Goal: Transaction & Acquisition: Purchase product/service

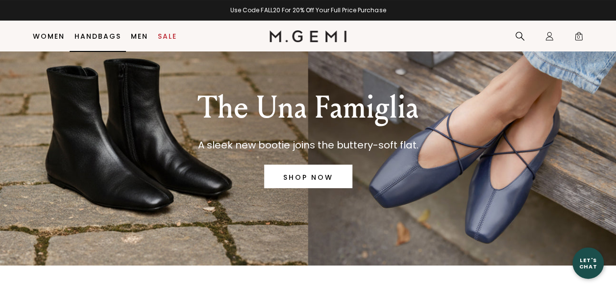
click at [99, 36] on link "Handbags" at bounding box center [97, 36] width 47 height 8
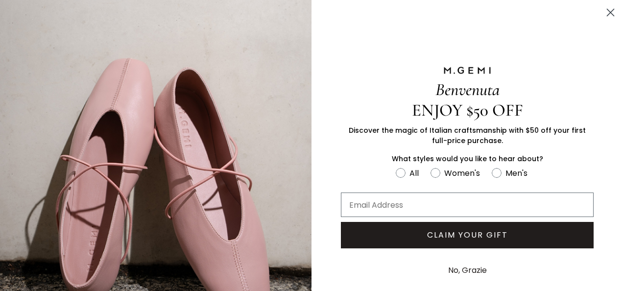
click at [608, 14] on icon "Close dialog" at bounding box center [611, 12] width 7 height 7
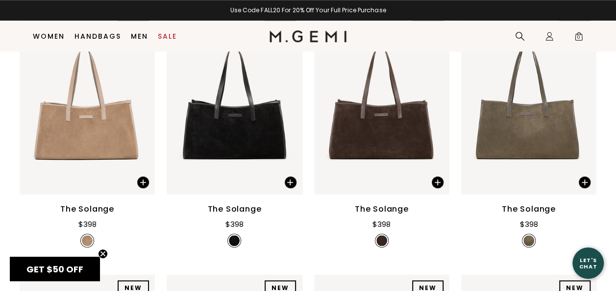
scroll to position [444, 0]
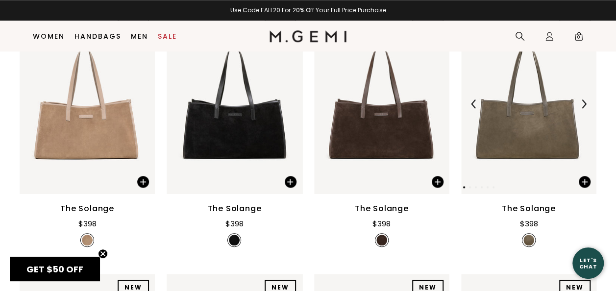
click at [505, 136] on img at bounding box center [528, 104] width 135 height 180
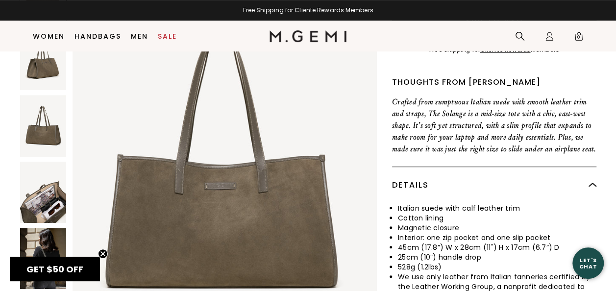
click at [43, 199] on img at bounding box center [43, 192] width 46 height 61
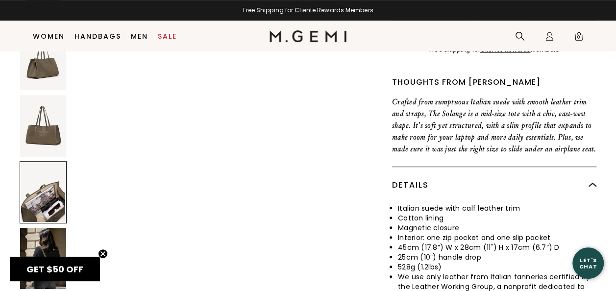
scroll to position [1317, 0]
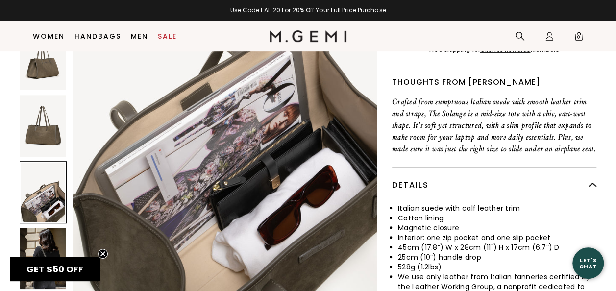
click at [33, 240] on img at bounding box center [43, 258] width 46 height 61
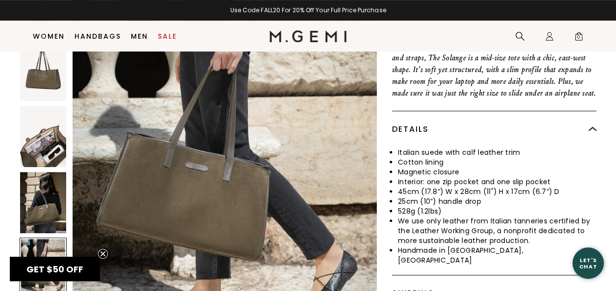
scroll to position [254, 0]
click at [53, 62] on img at bounding box center [43, 70] width 46 height 61
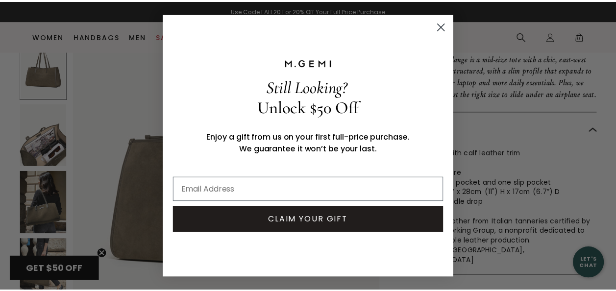
scroll to position [810, 0]
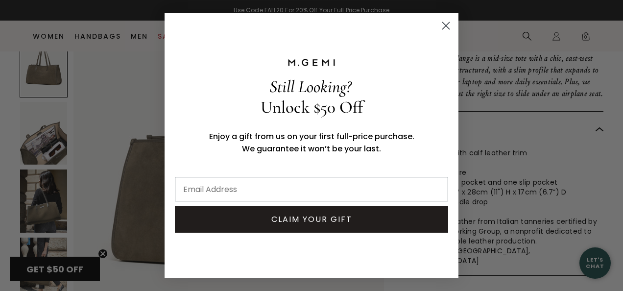
click at [446, 25] on icon "Close dialog" at bounding box center [446, 26] width 7 height 7
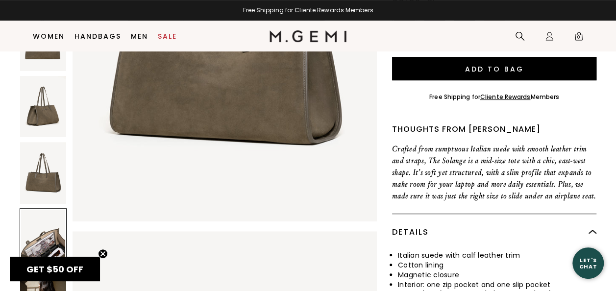
scroll to position [0, 0]
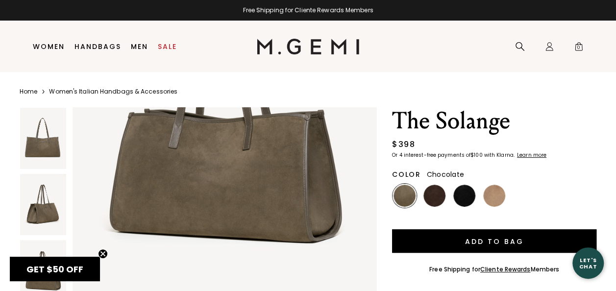
click at [442, 195] on img at bounding box center [434, 196] width 22 height 22
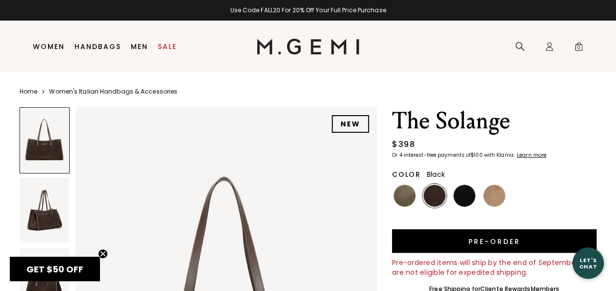
click at [463, 196] on img at bounding box center [464, 196] width 22 height 22
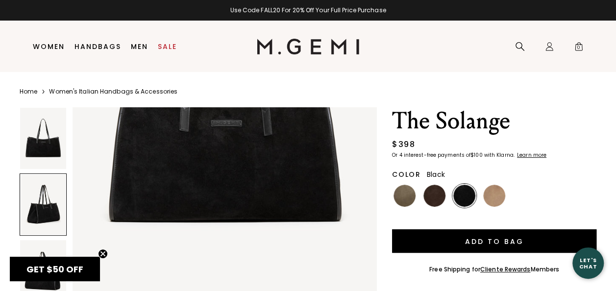
scroll to position [165, 0]
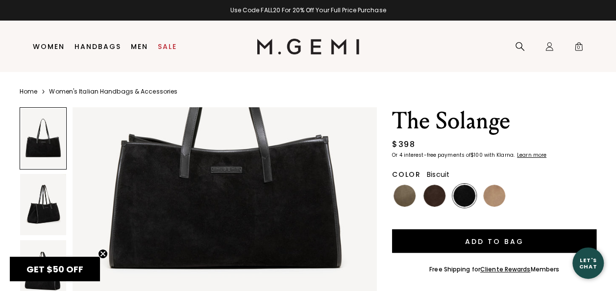
click at [495, 194] on img at bounding box center [494, 196] width 22 height 22
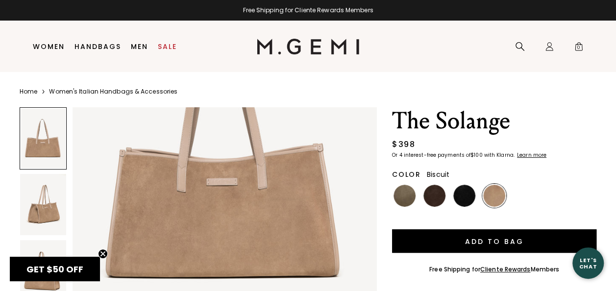
scroll to position [157, 0]
click at [401, 197] on img at bounding box center [404, 196] width 22 height 22
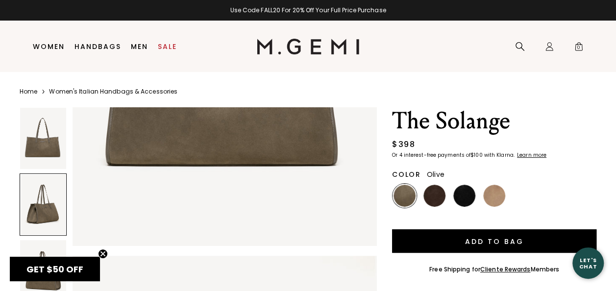
scroll to position [268, 0]
click at [40, 216] on div at bounding box center [43, 204] width 47 height 62
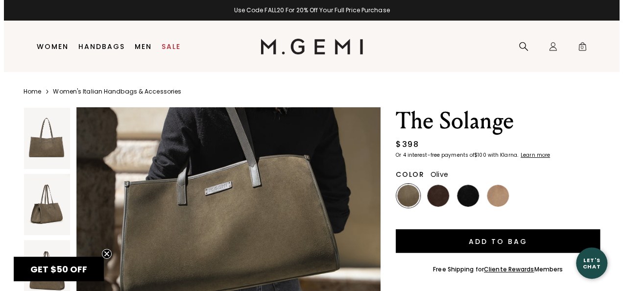
scroll to position [1825, 0]
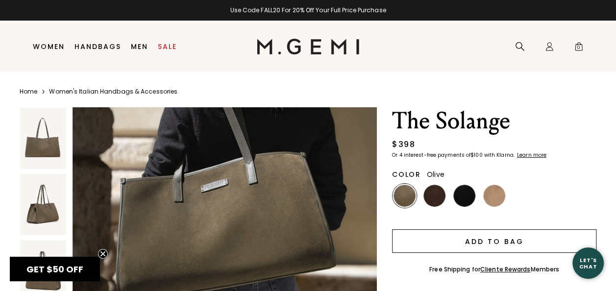
click at [501, 240] on button "Add to Bag" at bounding box center [494, 241] width 204 height 24
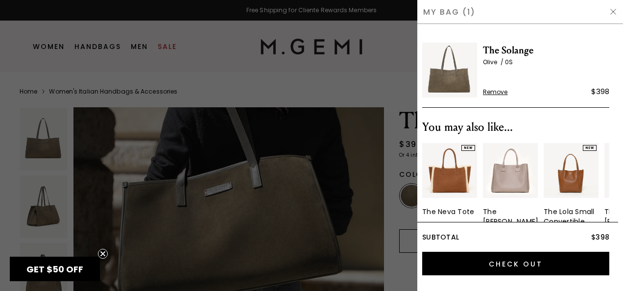
scroll to position [1860, 0]
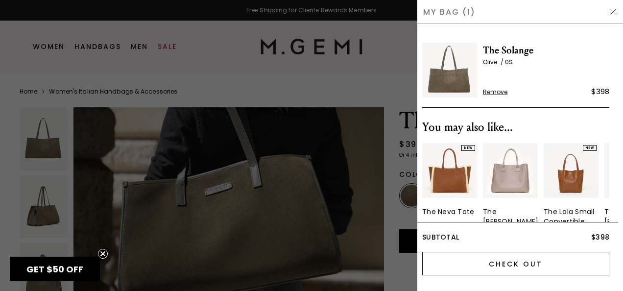
click at [503, 261] on input "Check Out" at bounding box center [515, 264] width 187 height 24
